Goal: Use online tool/utility: Use online tool/utility

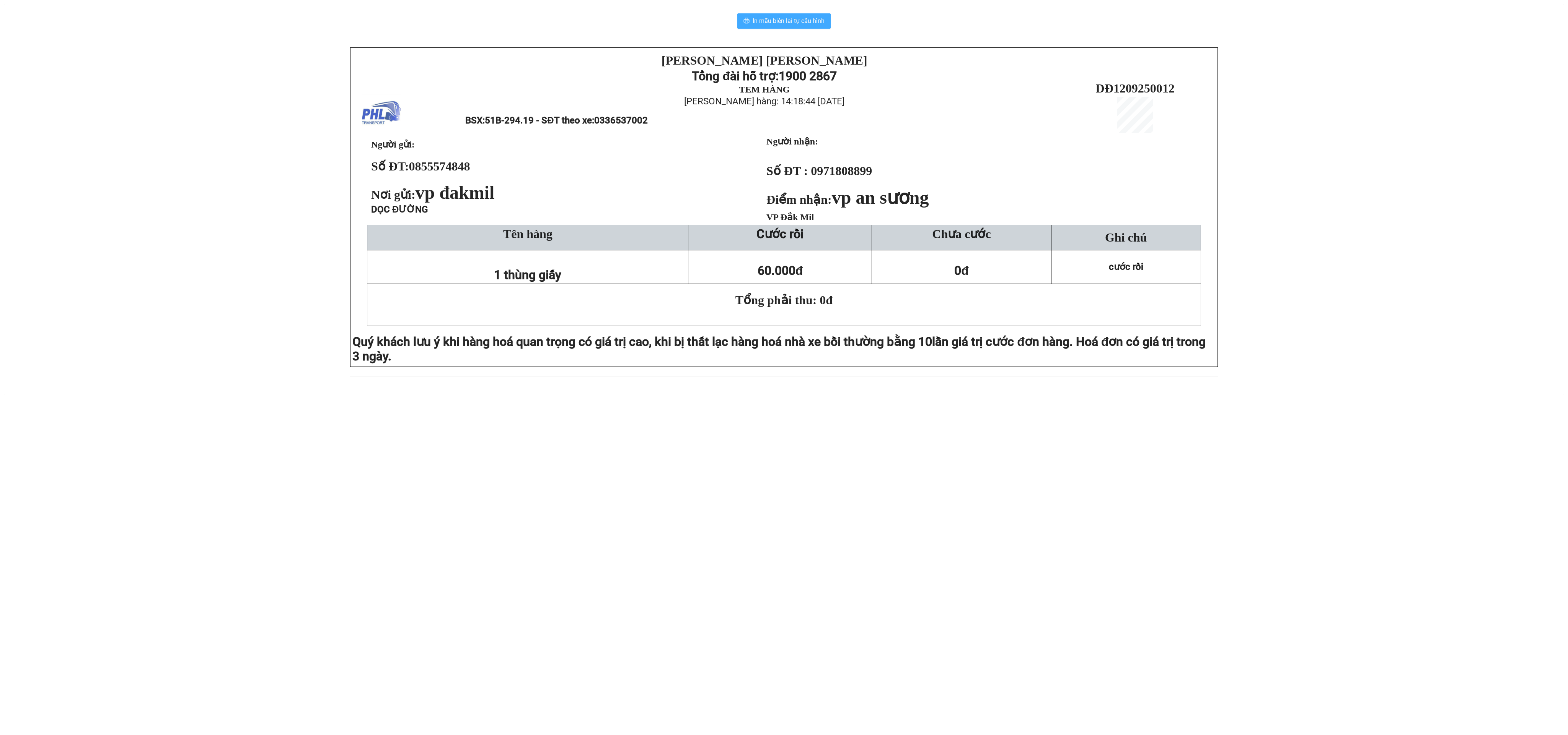
click at [776, 23] on span "In mẫu biên lai tự cấu hình" at bounding box center [788, 20] width 72 height 9
click at [770, 20] on span "In mẫu biên lai tự cấu hình" at bounding box center [788, 20] width 72 height 9
